Goal: Check status: Check status

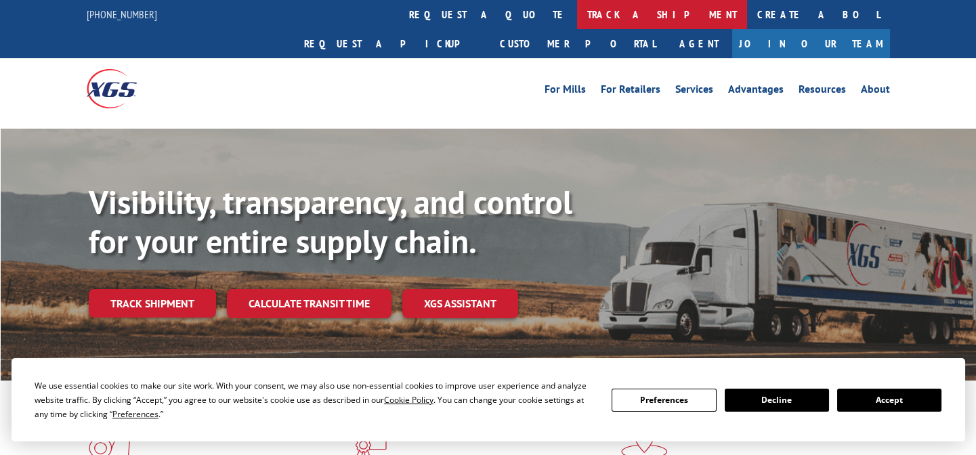
click at [577, 18] on link "track a shipment" at bounding box center [662, 14] width 170 height 29
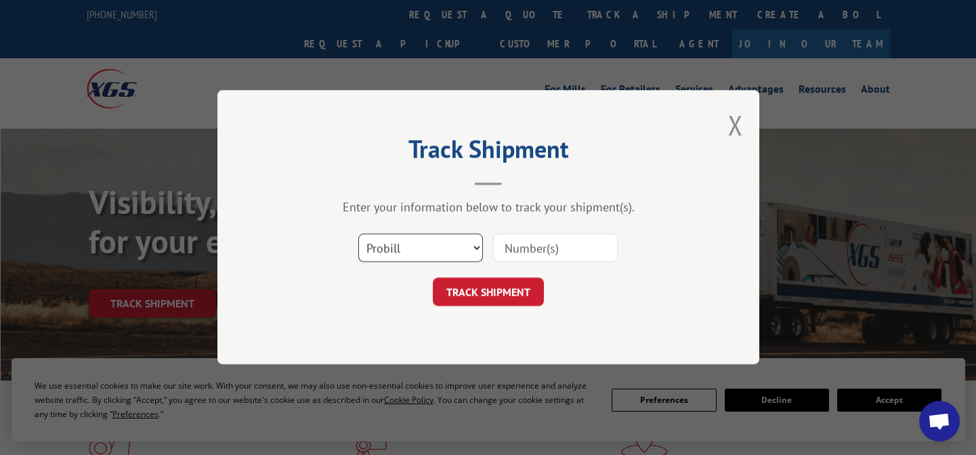
drag, startPoint x: 462, startPoint y: 248, endPoint x: 458, endPoint y: 260, distance: 12.8
click at [462, 248] on select "Select category... Probill BOL PO" at bounding box center [420, 248] width 125 height 28
select select "po"
click at [358, 234] on select "Select category... Probill BOL PO" at bounding box center [420, 248] width 125 height 28
drag, startPoint x: 521, startPoint y: 267, endPoint x: 524, endPoint y: 259, distance: 7.9
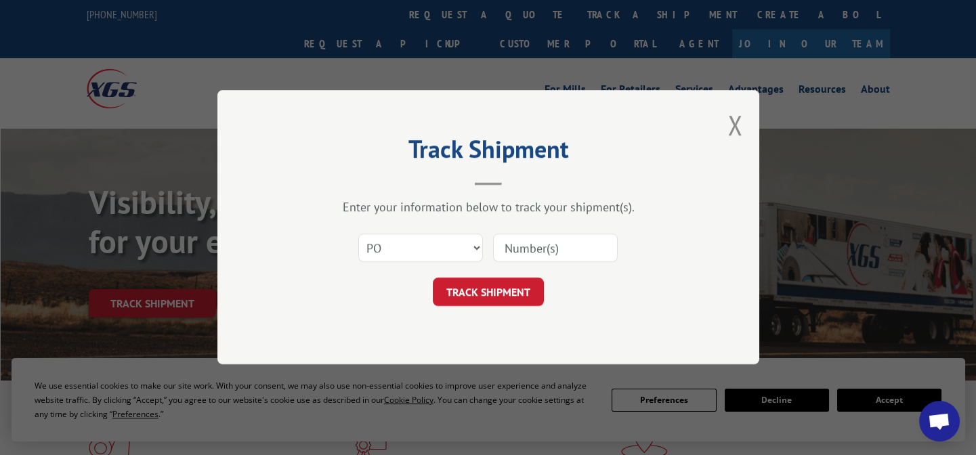
click at [523, 259] on div "Select category... Probill BOL PO" at bounding box center [488, 248] width 406 height 45
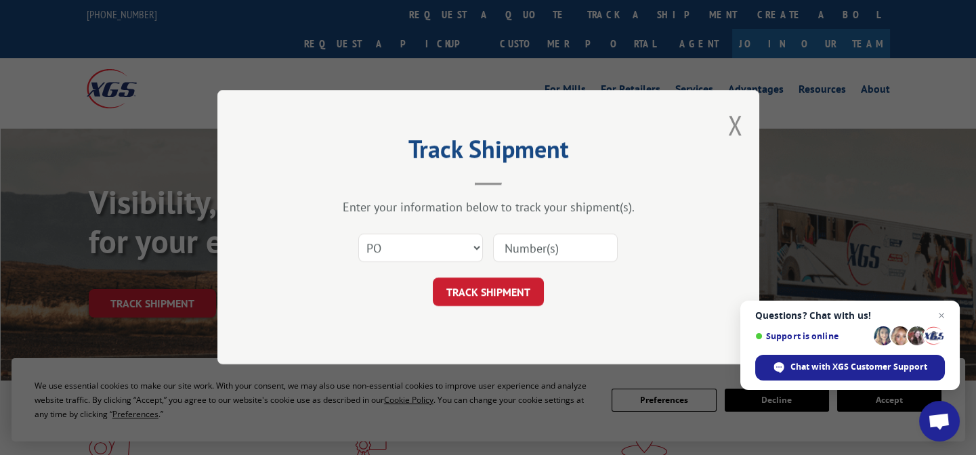
click at [525, 252] on input at bounding box center [555, 248] width 125 height 28
paste input "04510543"
type input "04510543"
click at [501, 301] on button "TRACK SHIPMENT" at bounding box center [488, 292] width 111 height 28
